Goal: Task Accomplishment & Management: Manage account settings

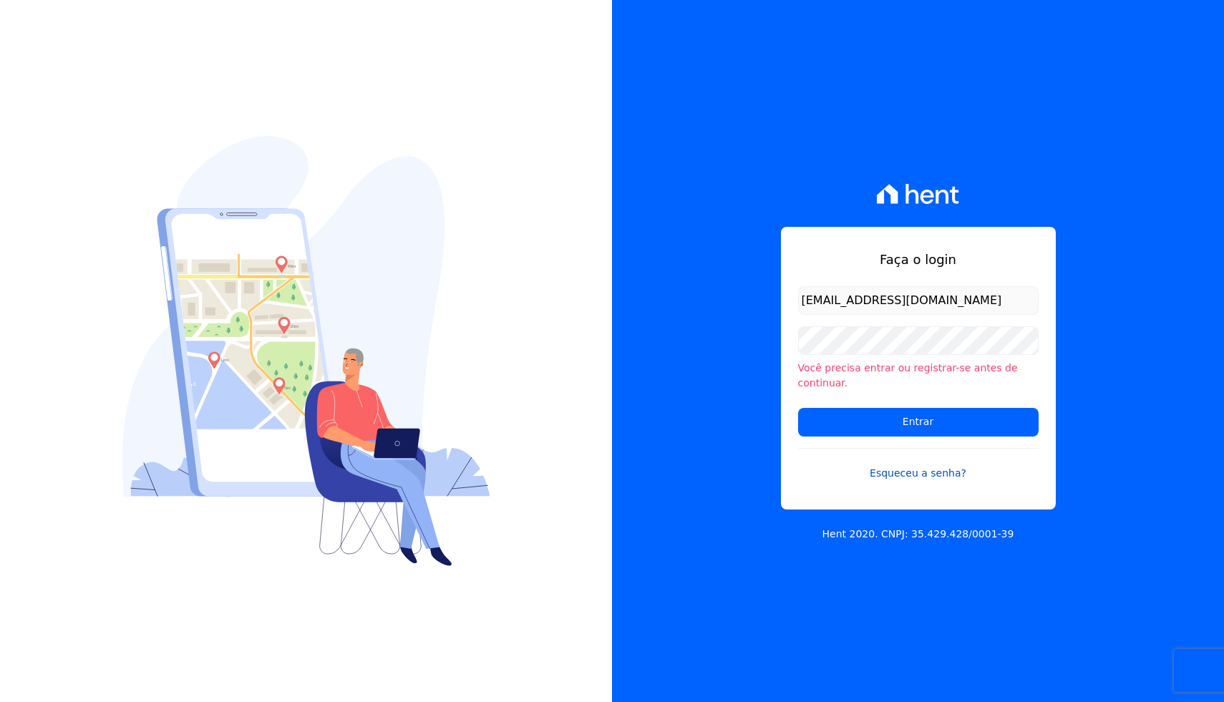
type input "[EMAIL_ADDRESS][DOMAIN_NAME]"
click at [940, 474] on link "Esqueceu a senha?" at bounding box center [918, 464] width 240 height 33
click at [881, 423] on input "Entrar" at bounding box center [918, 422] width 240 height 29
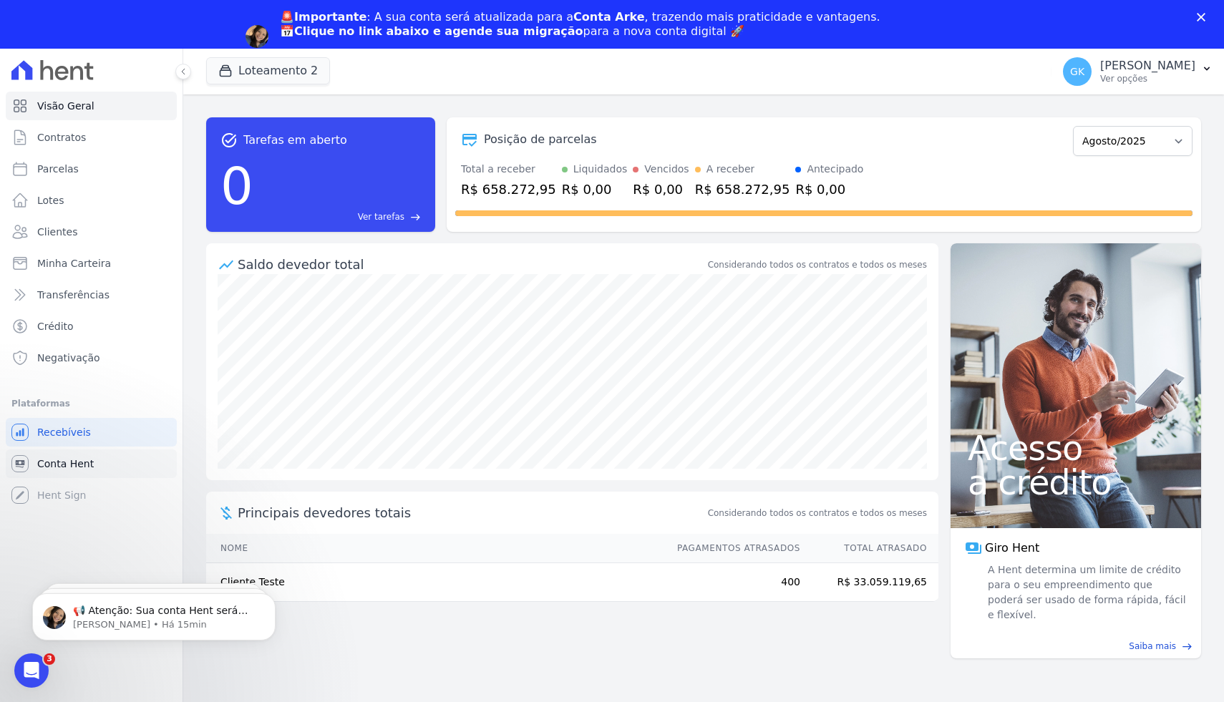
click at [74, 464] on span "Conta Hent" at bounding box center [65, 464] width 57 height 14
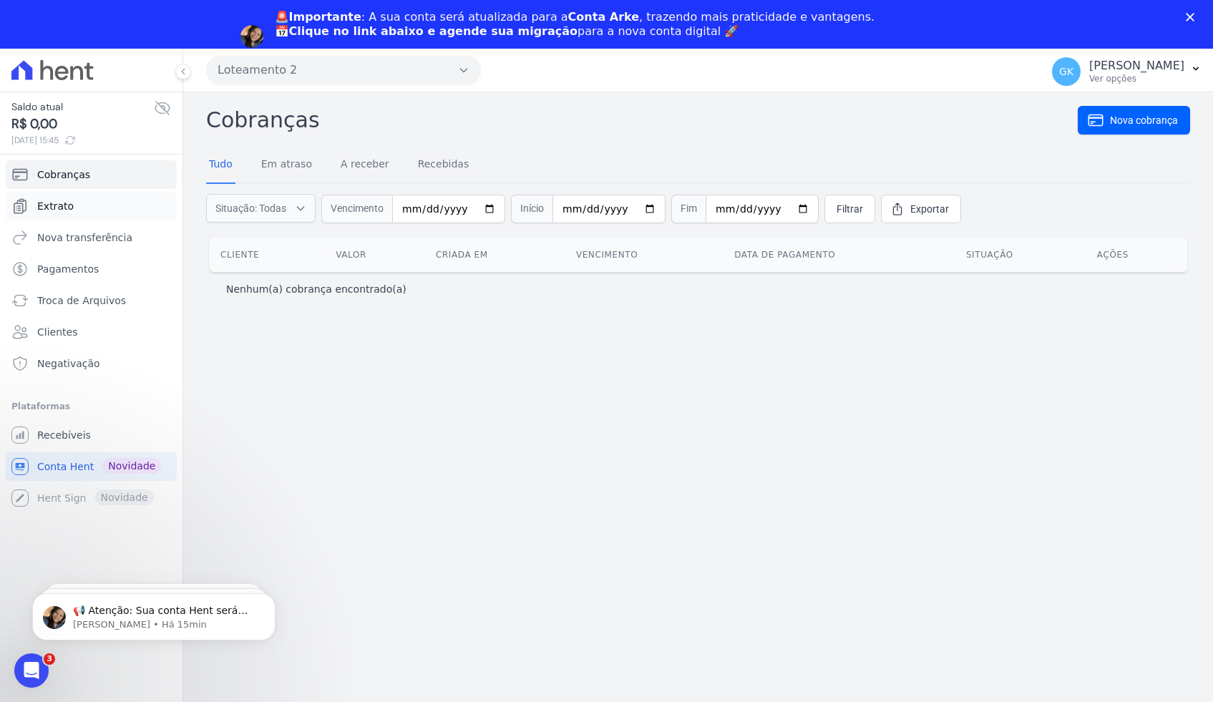
click at [112, 200] on link "Extrato" at bounding box center [91, 206] width 171 height 29
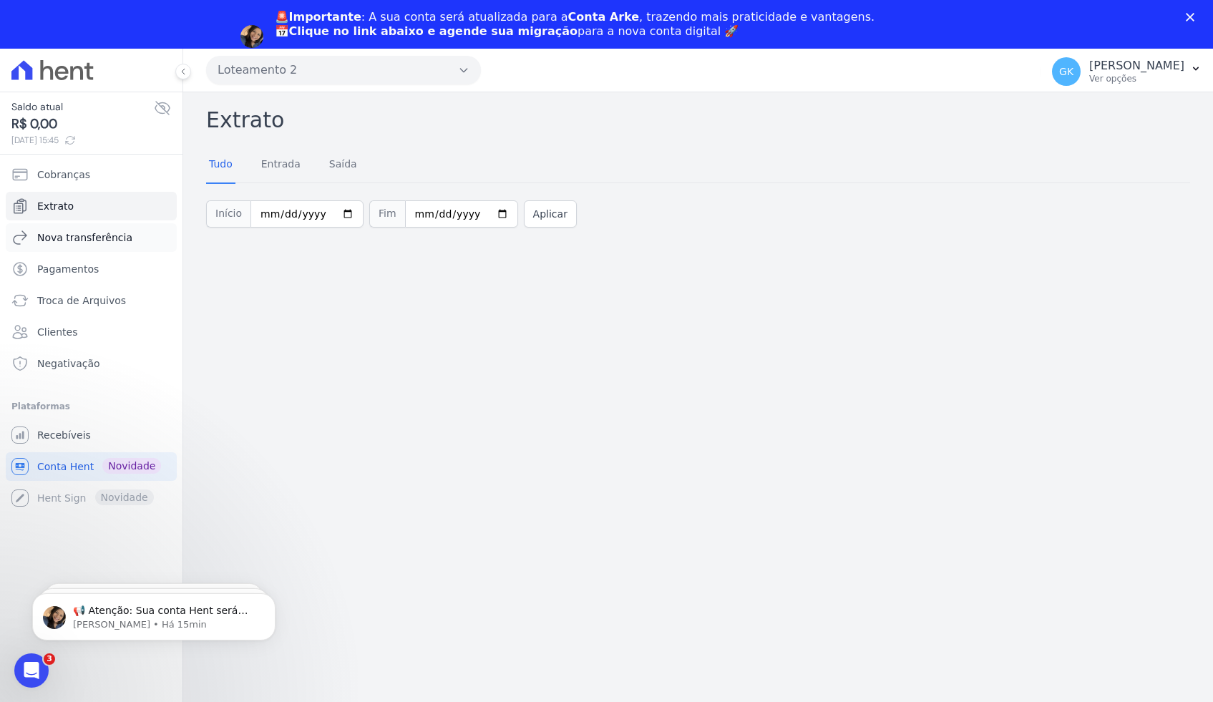
click at [103, 236] on span "Nova transferência" at bounding box center [84, 237] width 95 height 14
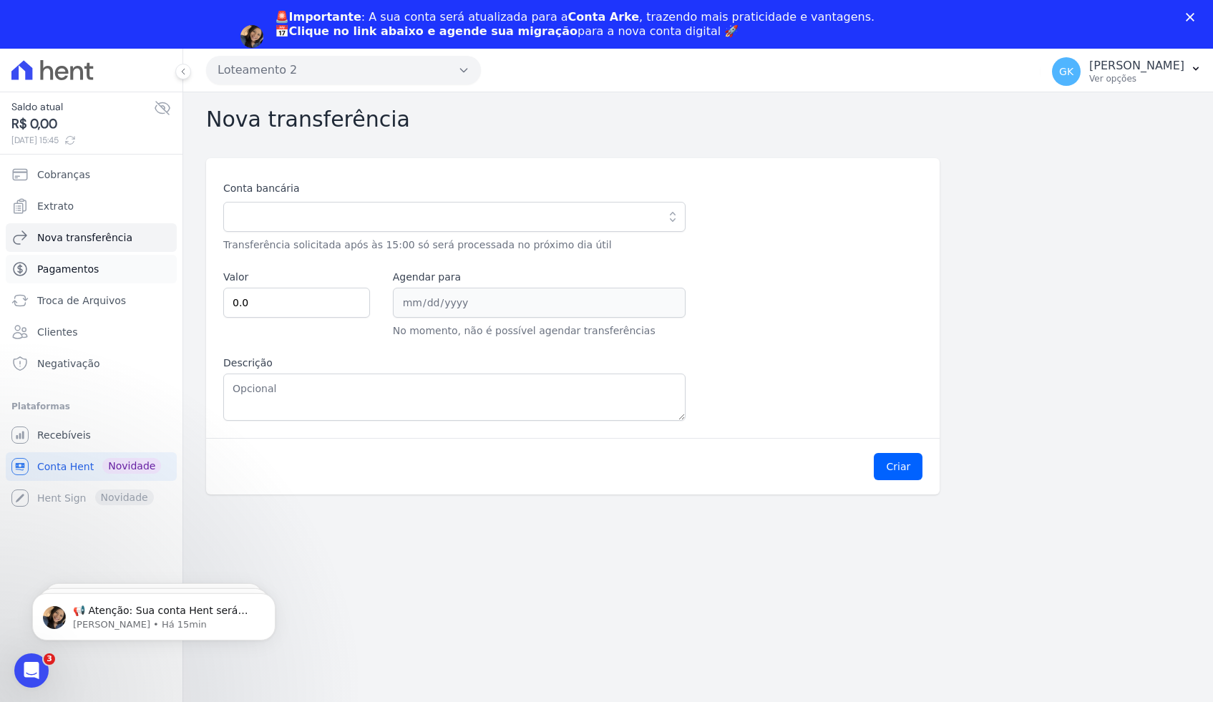
click at [94, 263] on span "Pagamentos" at bounding box center [68, 269] width 62 height 14
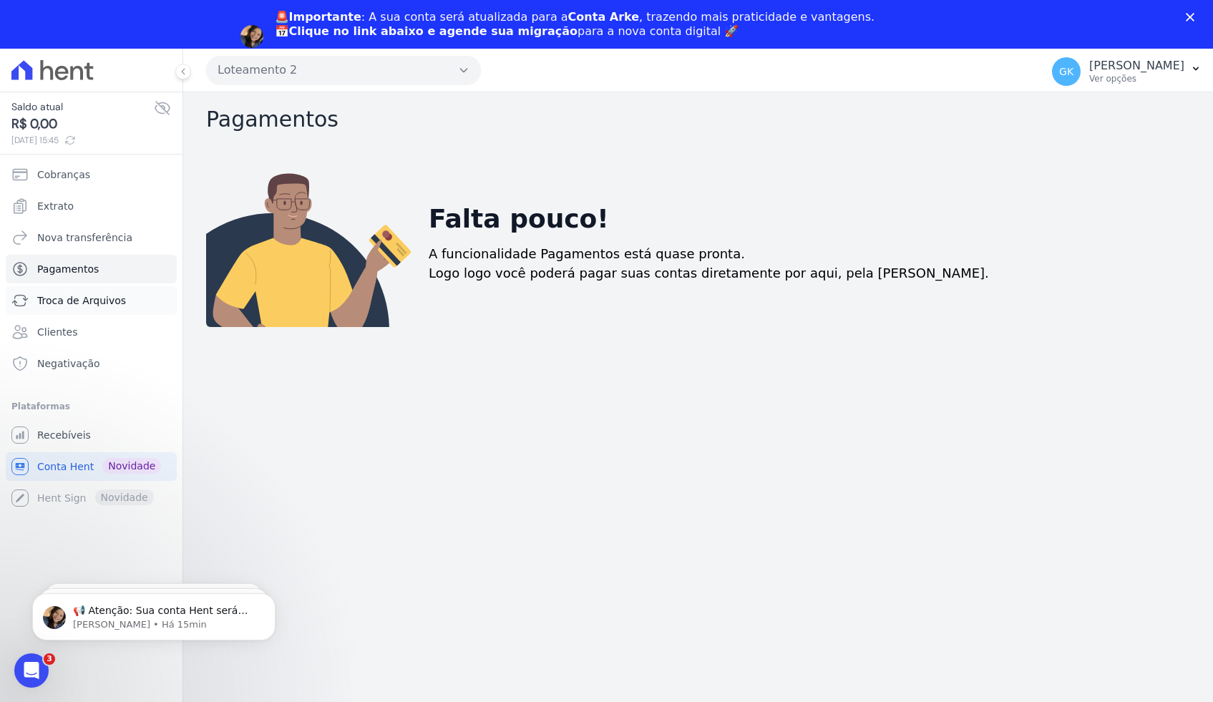
click at [92, 298] on span "Troca de Arquivos" at bounding box center [81, 300] width 89 height 14
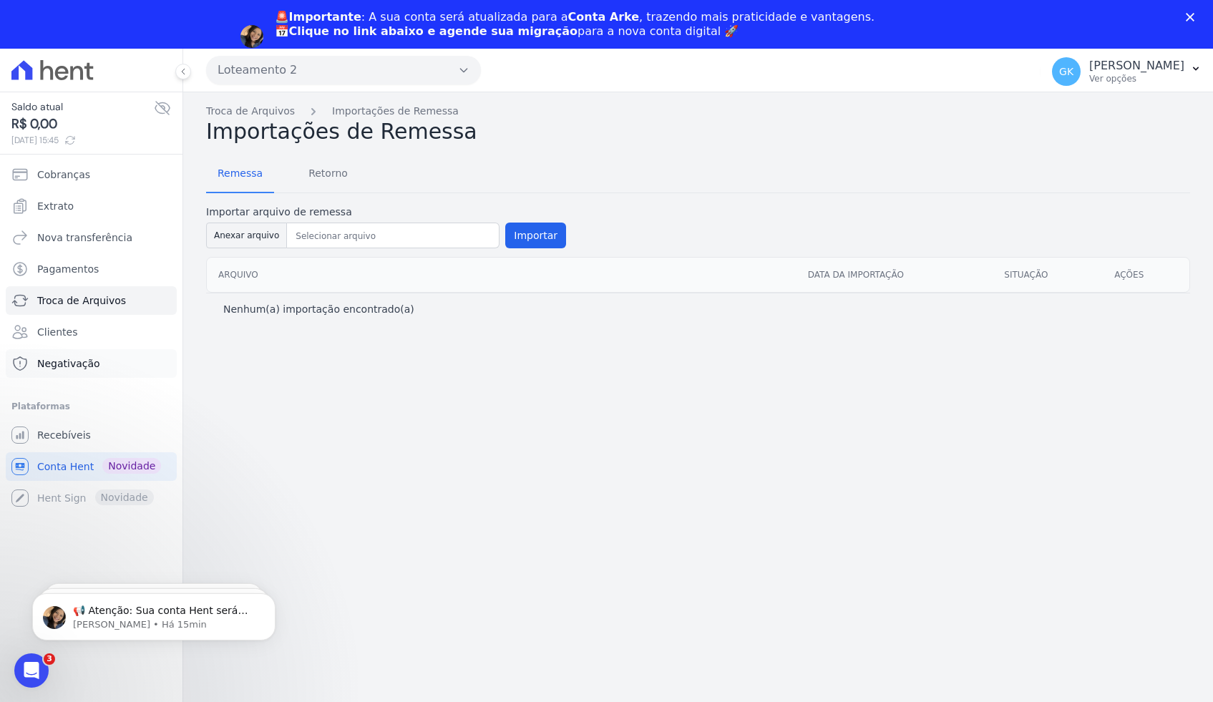
click at [141, 367] on link "Negativação" at bounding box center [91, 363] width 171 height 29
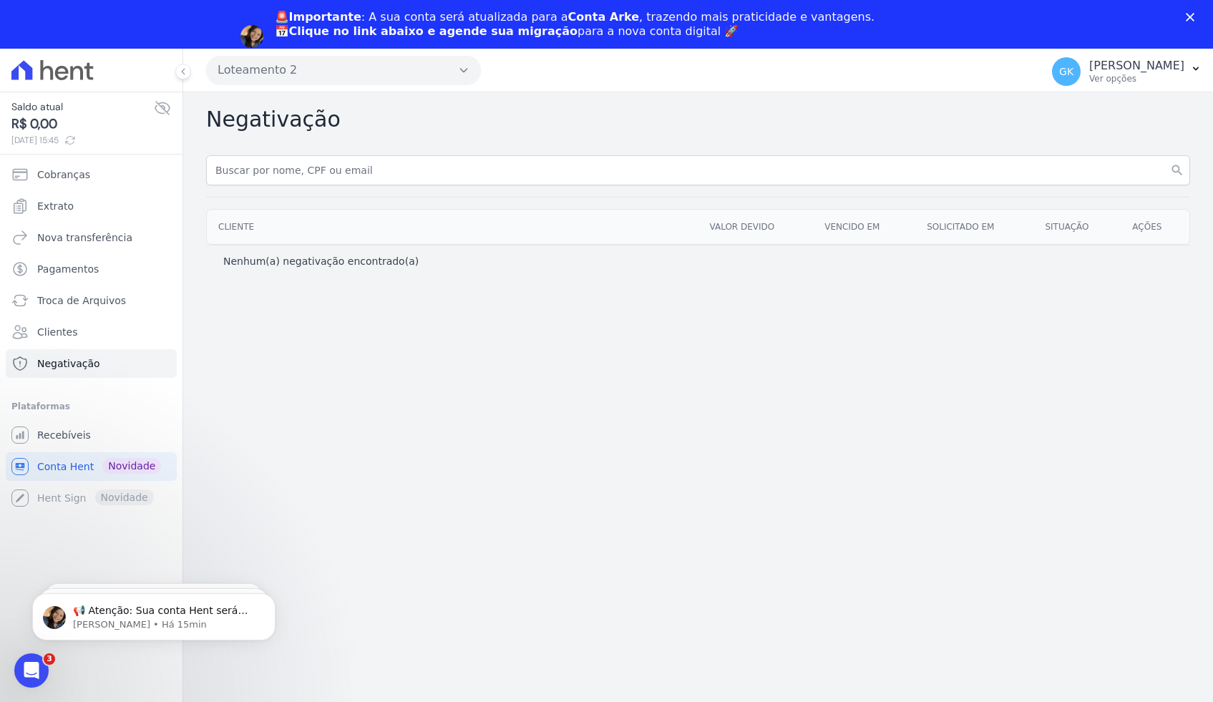
click at [382, 69] on button "Loteamento 2" at bounding box center [343, 70] width 275 height 29
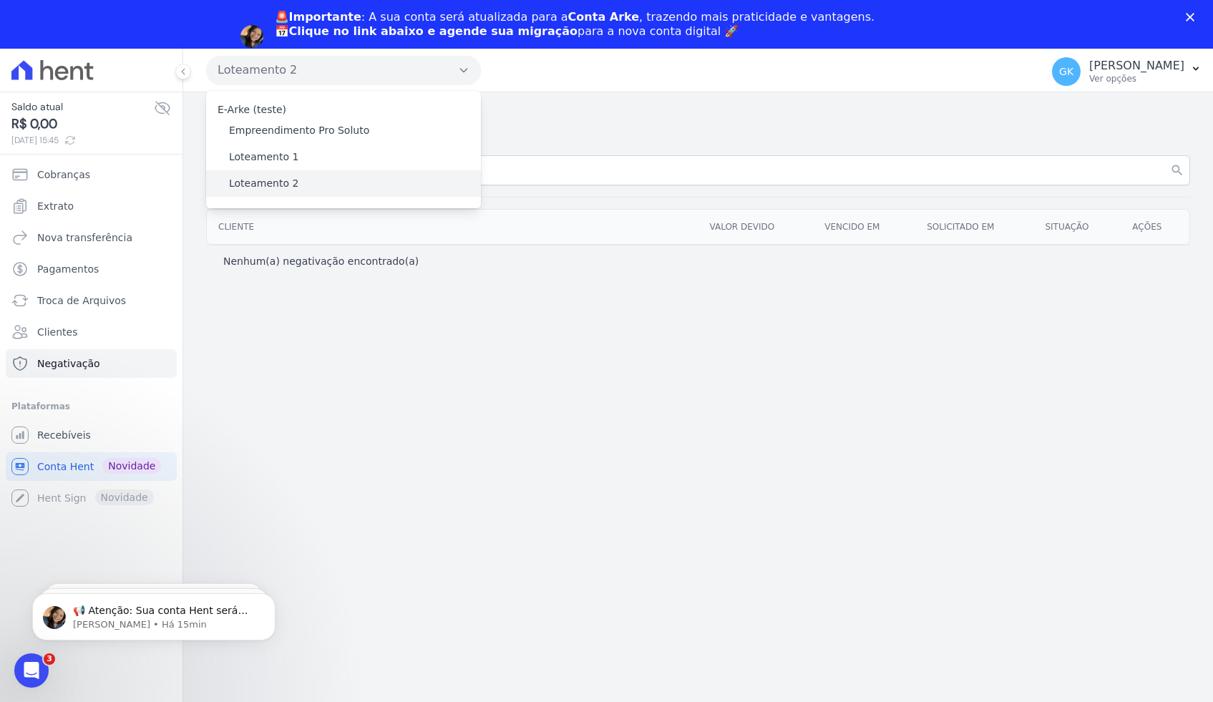
click at [350, 180] on div "Loteamento 2" at bounding box center [343, 183] width 275 height 26
click at [270, 161] on label "Loteamento 1" at bounding box center [263, 157] width 69 height 15
click at [0, 0] on input "Loteamento 1" at bounding box center [0, 0] width 0 height 0
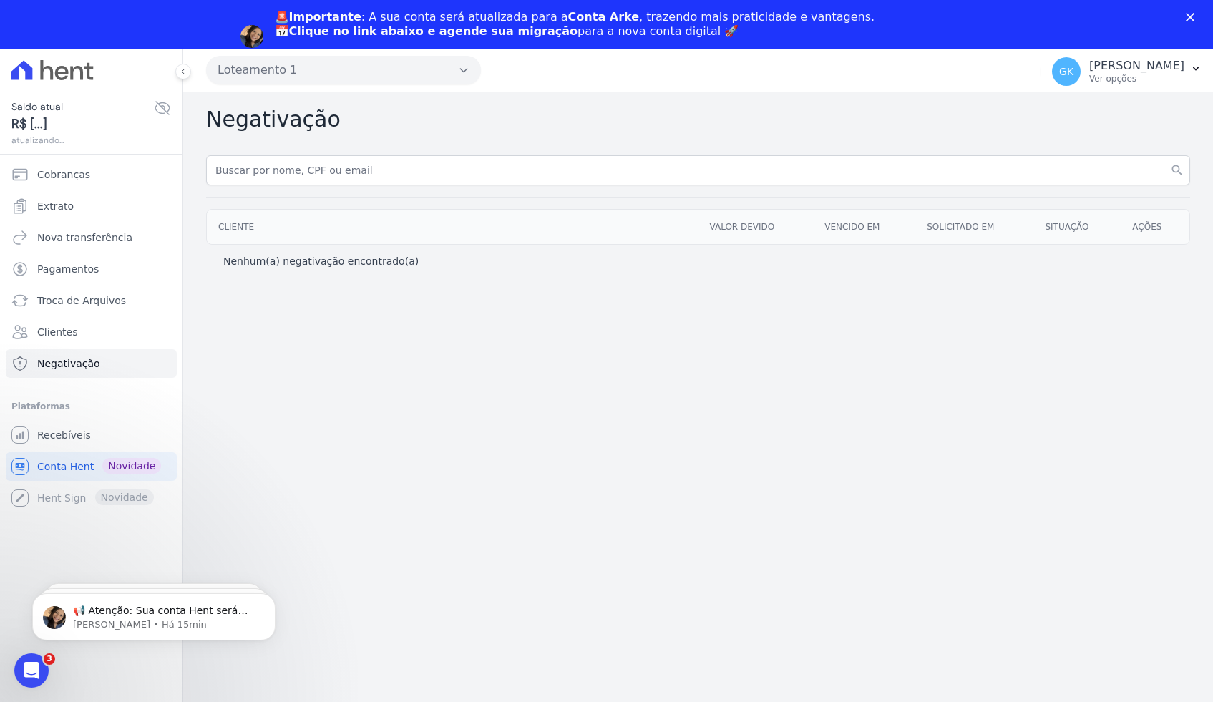
click at [318, 71] on button "Loteamento 1" at bounding box center [343, 70] width 275 height 29
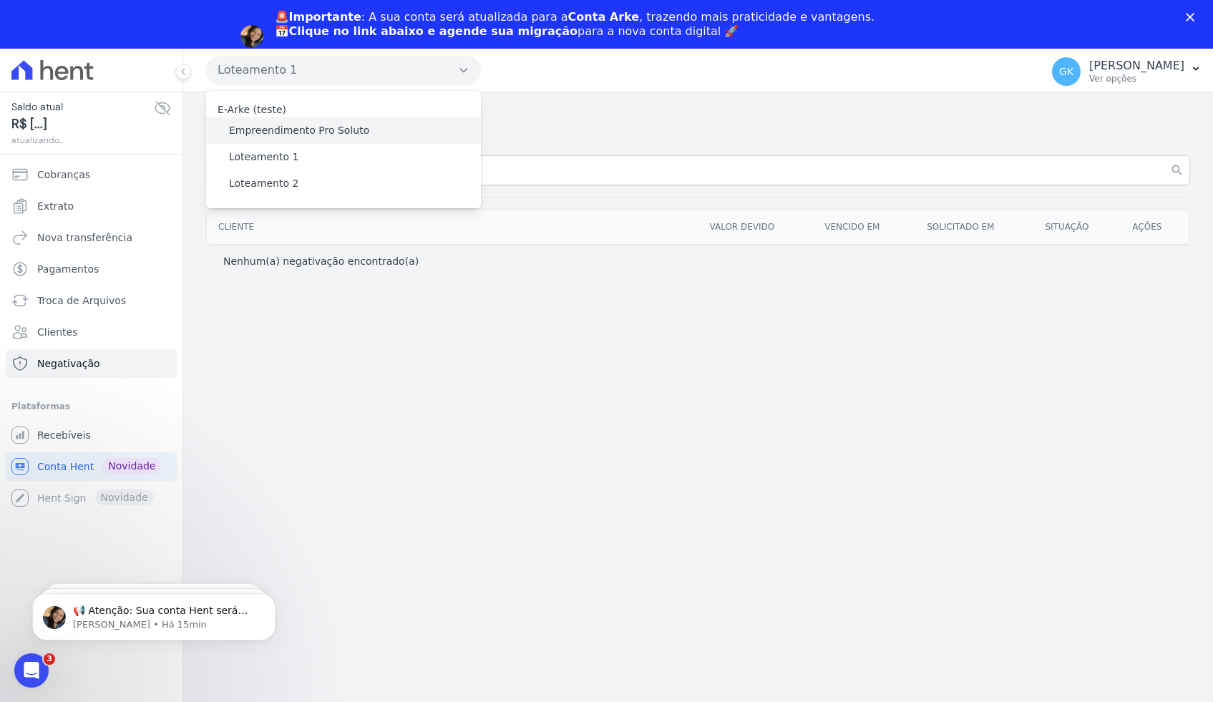
click at [293, 135] on label "Empreendimento Pro Soluto" at bounding box center [299, 130] width 140 height 15
click at [0, 0] on input "Empreendimento Pro Soluto" at bounding box center [0, 0] width 0 height 0
